Goal: Task Accomplishment & Management: Manage account settings

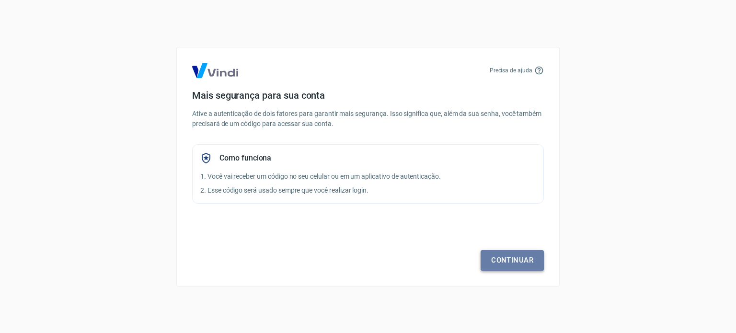
click at [537, 254] on link "Continuar" at bounding box center [512, 260] width 63 height 20
